Goal: Task Accomplishment & Management: Use online tool/utility

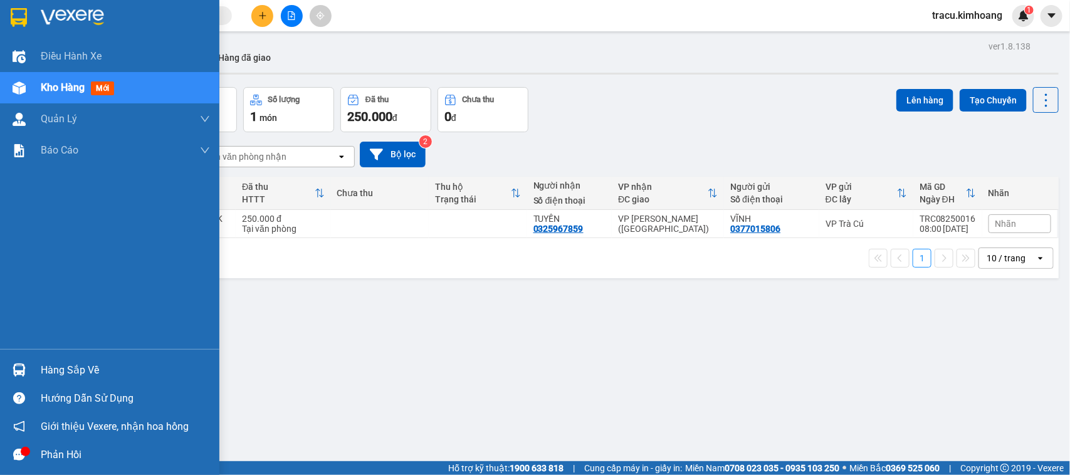
click at [76, 367] on div "Hàng sắp về" at bounding box center [125, 370] width 169 height 19
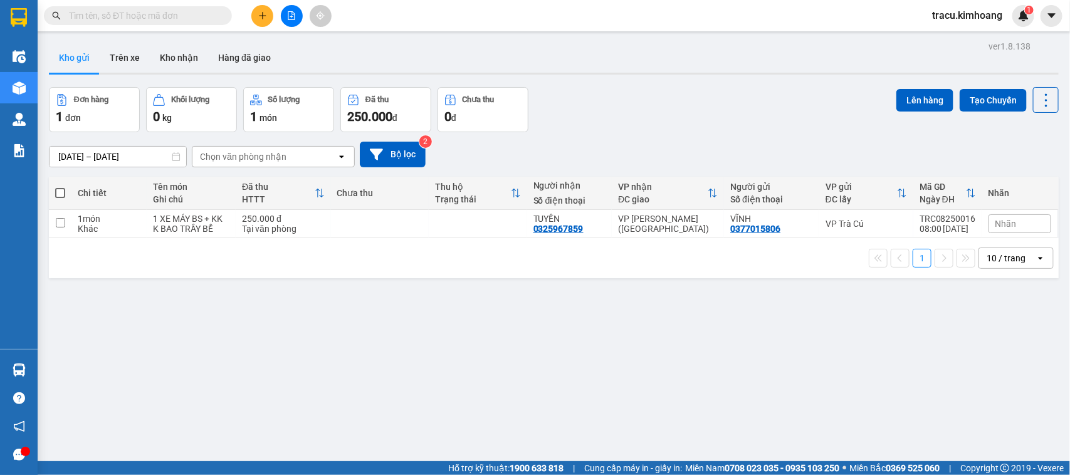
click at [127, 289] on section "Kết quả tìm kiếm ( 0 ) Bộ lọc No Data tracu.kimhoang 1 Điều hành xe Kho hàng mớ…" at bounding box center [535, 237] width 1070 height 475
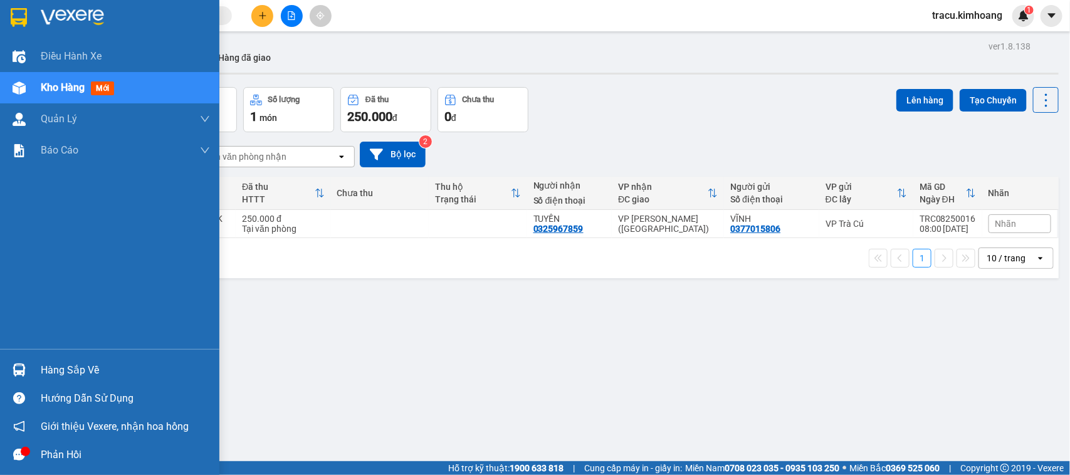
click at [76, 370] on div "Hàng sắp về" at bounding box center [125, 370] width 169 height 19
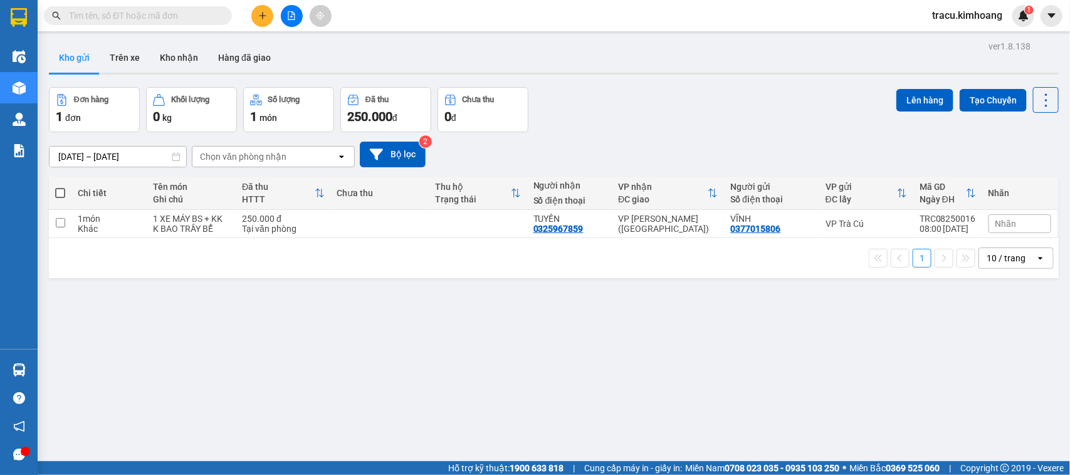
click at [143, 287] on section "Kết quả tìm kiếm ( 0 ) Bộ lọc No Data tracu.kimhoang 1 Điều hành xe Kho hàng mớ…" at bounding box center [535, 237] width 1070 height 475
click at [182, 53] on button "Kho nhận" at bounding box center [179, 58] width 58 height 30
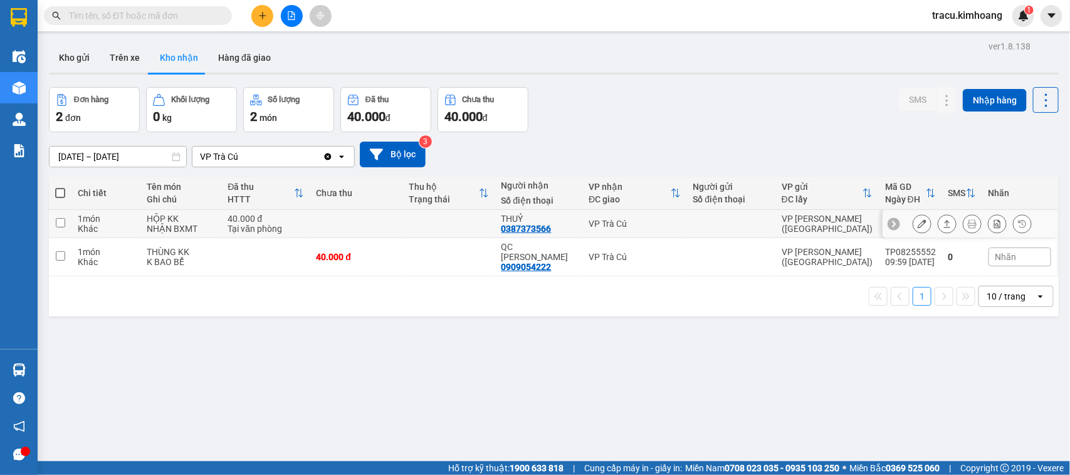
click at [58, 227] on input "checkbox" at bounding box center [60, 222] width 9 height 9
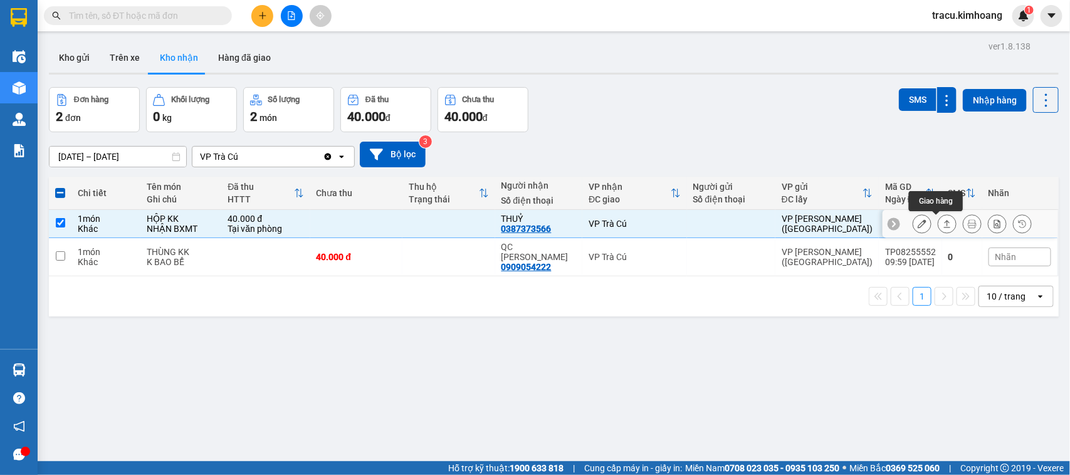
click at [944, 226] on icon at bounding box center [947, 224] width 7 height 8
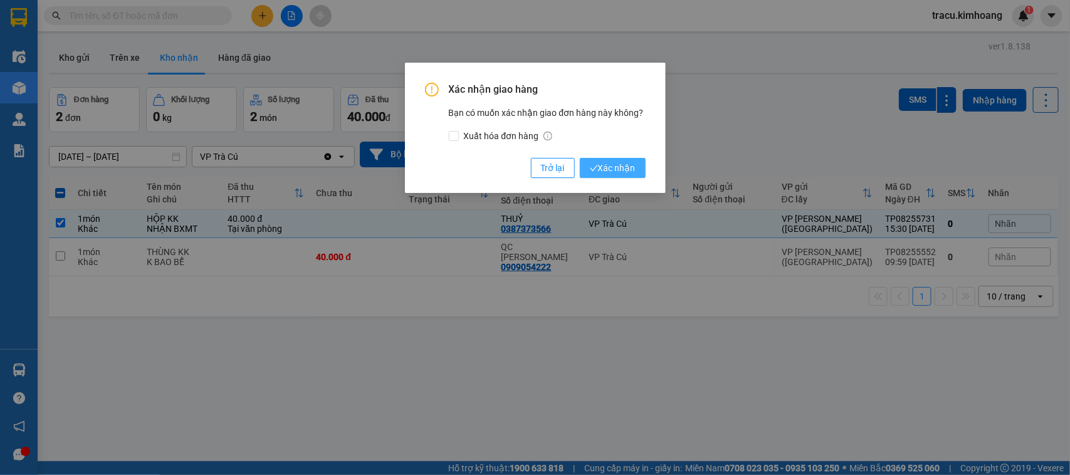
click at [618, 174] on span "Xác nhận" at bounding box center [613, 168] width 46 height 14
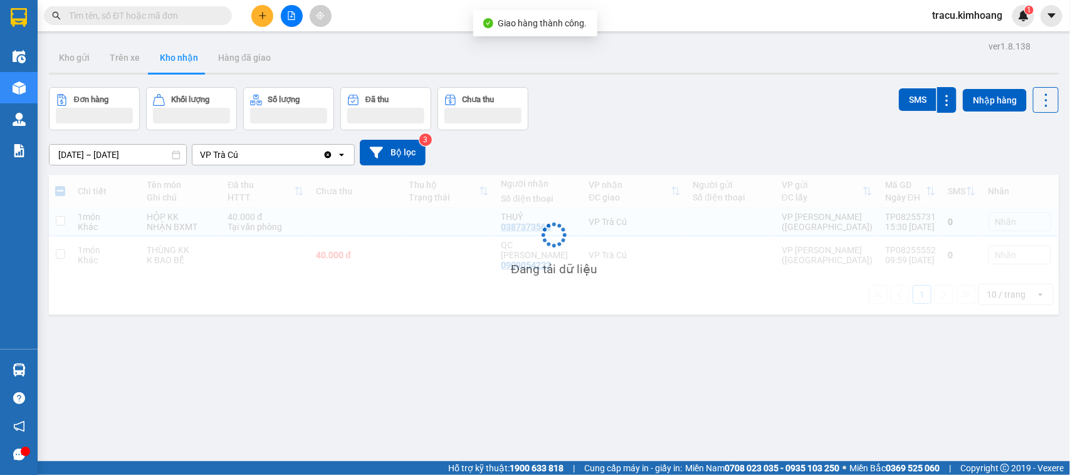
checkbox input "false"
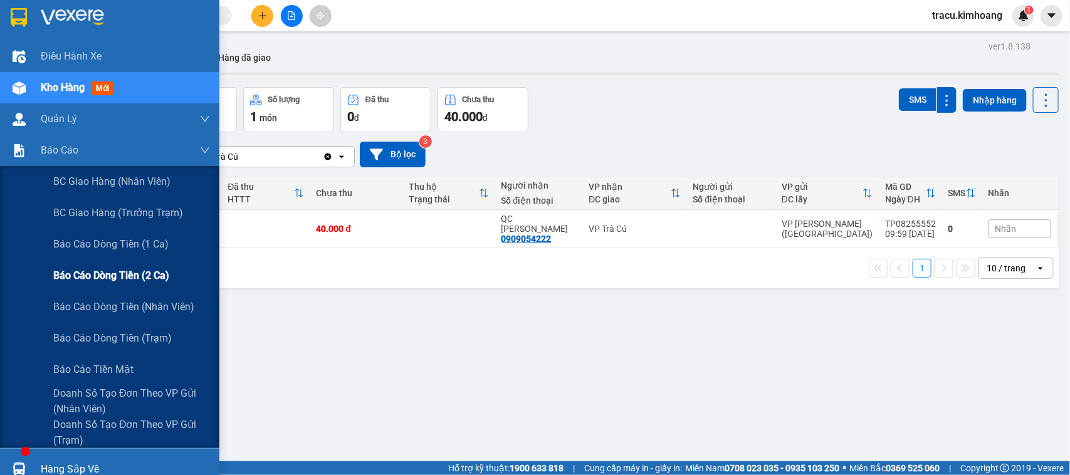
click at [138, 273] on span "Báo cáo dòng tiền (2 ca)" at bounding box center [111, 276] width 116 height 16
